Goal: Information Seeking & Learning: Learn about a topic

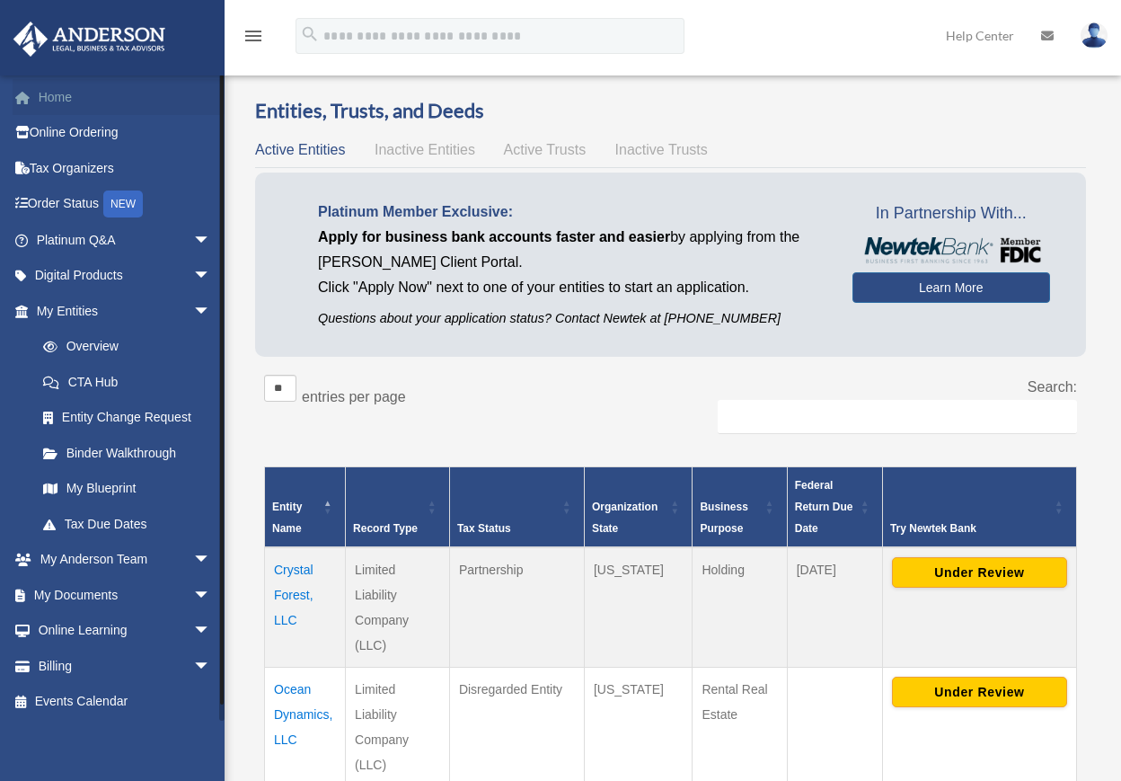
click at [74, 102] on link "Home" at bounding box center [125, 97] width 225 height 36
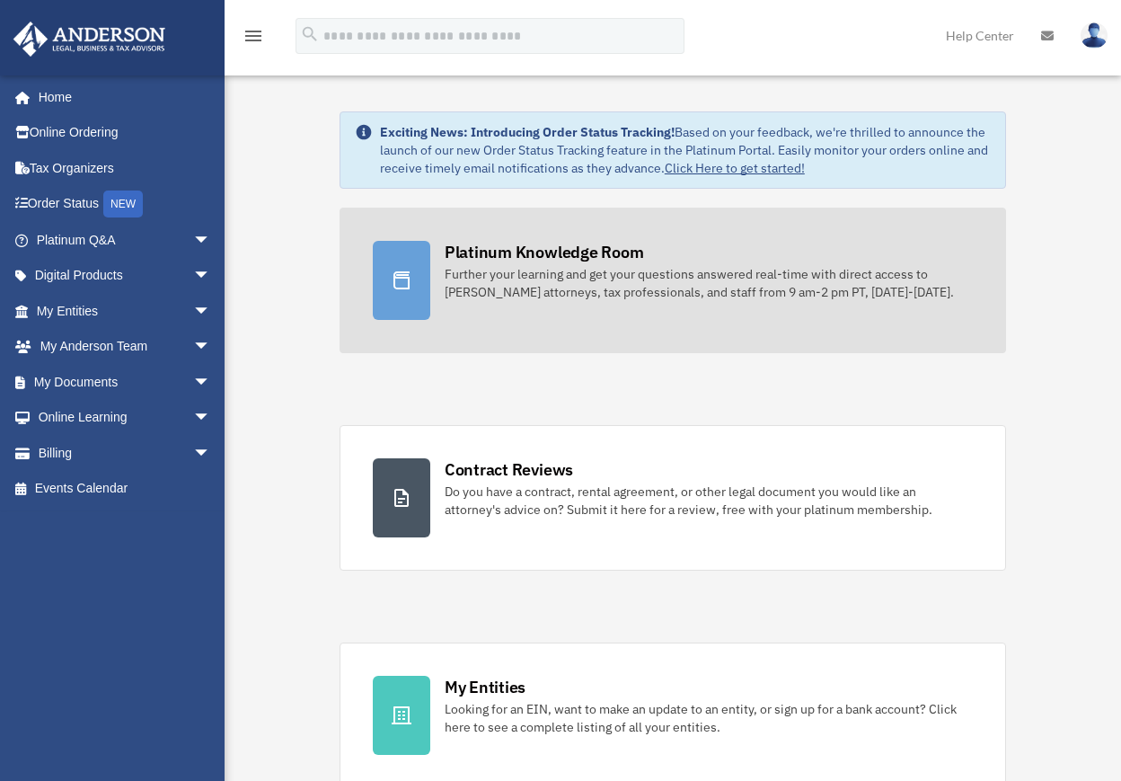
click at [541, 296] on div "Further your learning and get your questions answered real-time with direct acc…" at bounding box center [709, 283] width 528 height 36
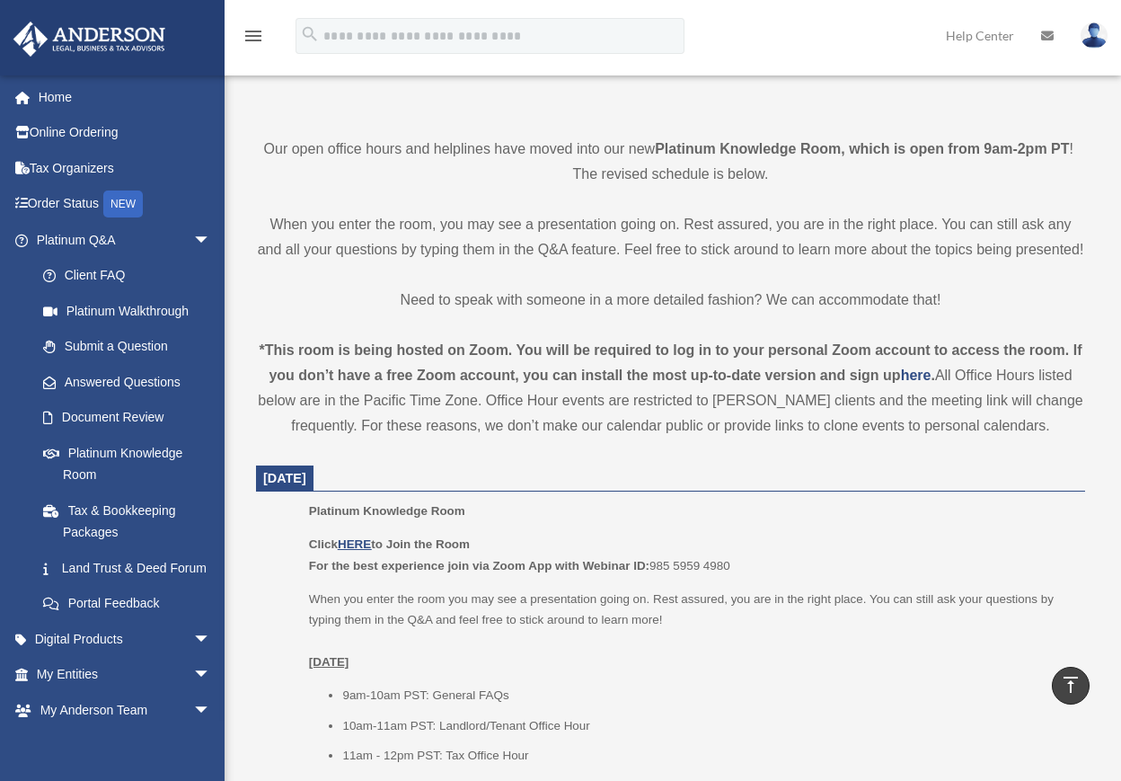
scroll to position [449, 0]
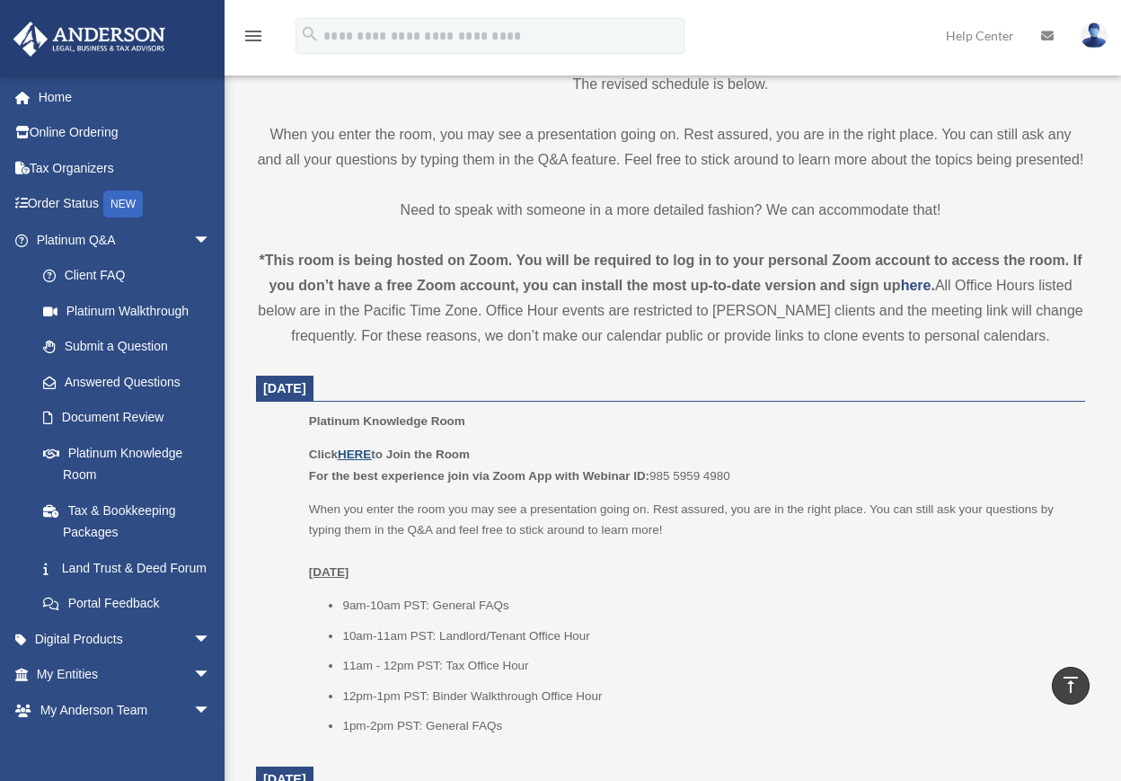
click at [366, 455] on u "HERE" at bounding box center [354, 453] width 33 height 13
